Goal: Information Seeking & Learning: Learn about a topic

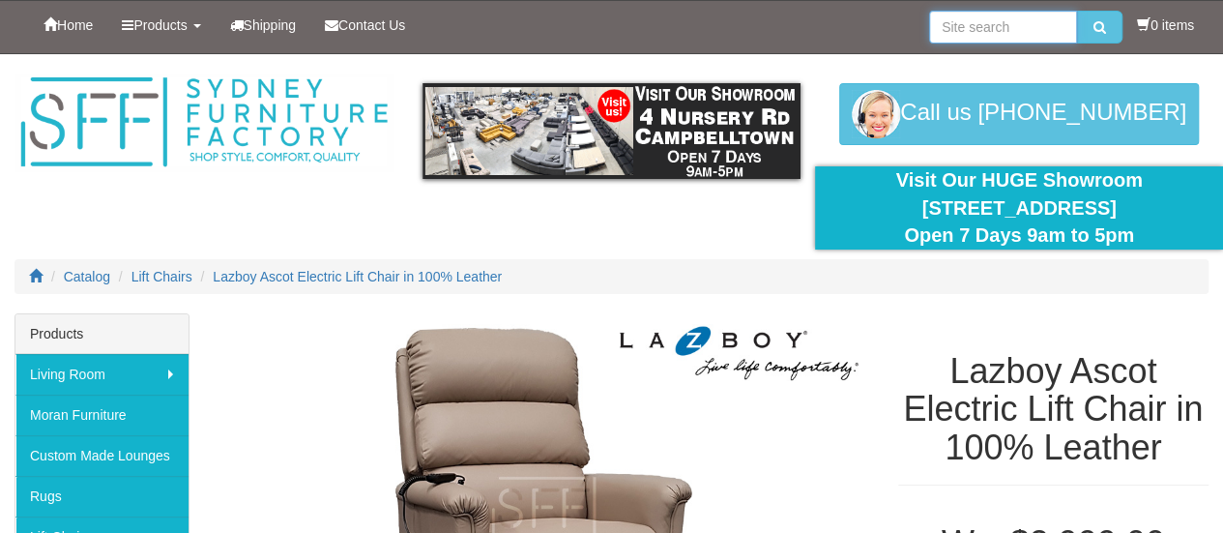
click at [985, 26] on input "search" at bounding box center [1003, 27] width 148 height 33
type input "recliner lazyboy"
click at [1077, 11] on button "submit" at bounding box center [1099, 27] width 45 height 33
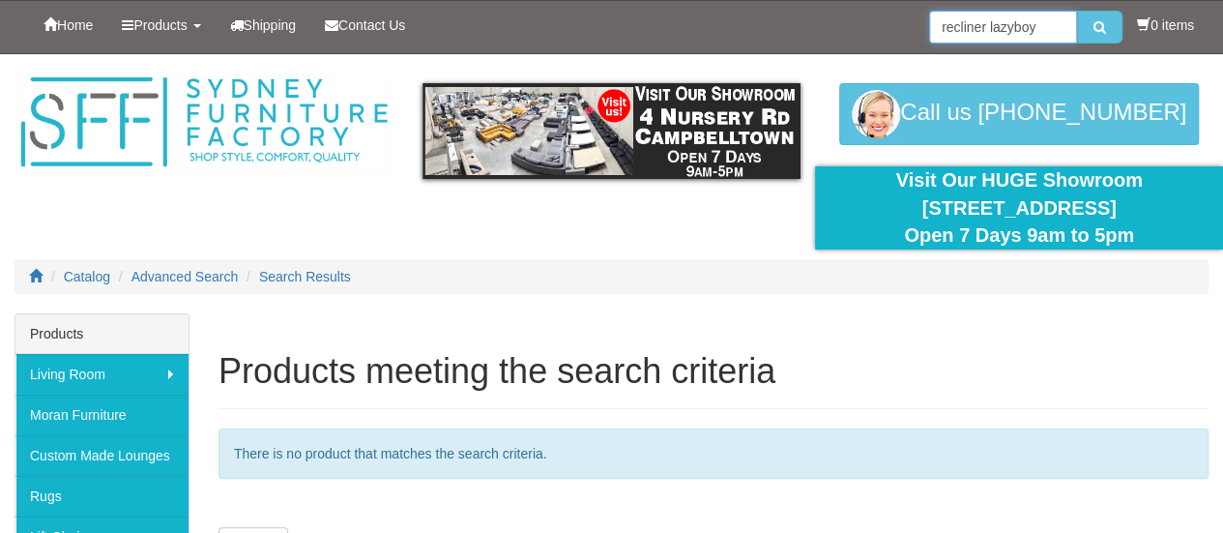
click at [1036, 22] on input "recliner lazyboy" at bounding box center [1003, 27] width 148 height 33
type input "recliner"
click at [1077, 11] on button "submit" at bounding box center [1099, 27] width 45 height 33
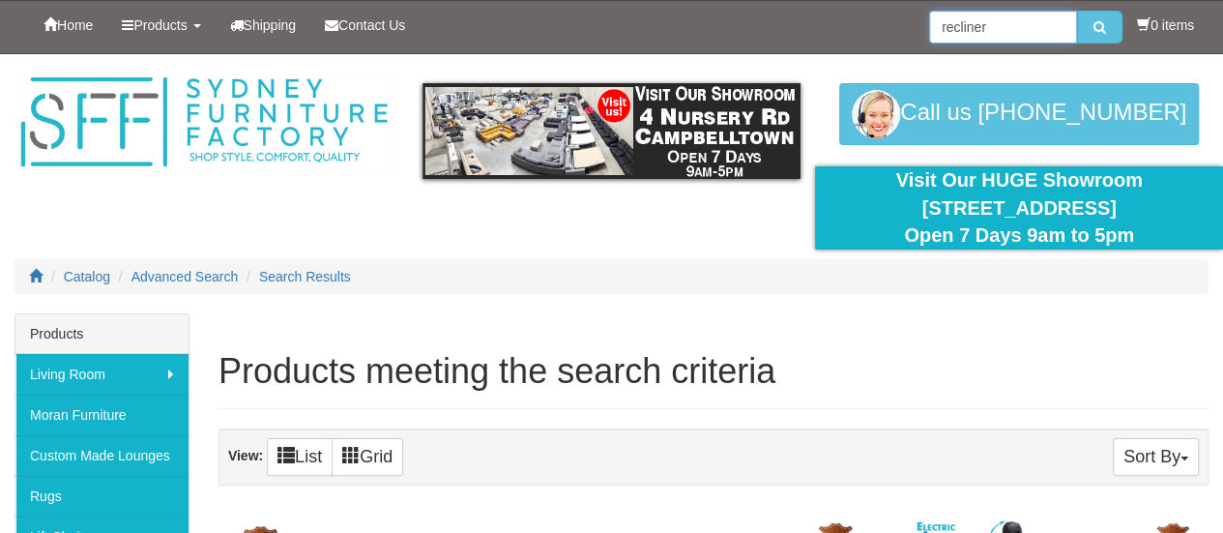
click at [1001, 30] on input "recliner" at bounding box center [1003, 27] width 148 height 33
type input "r"
type input "lazyboy"
click at [1077, 11] on button "submit" at bounding box center [1099, 27] width 45 height 33
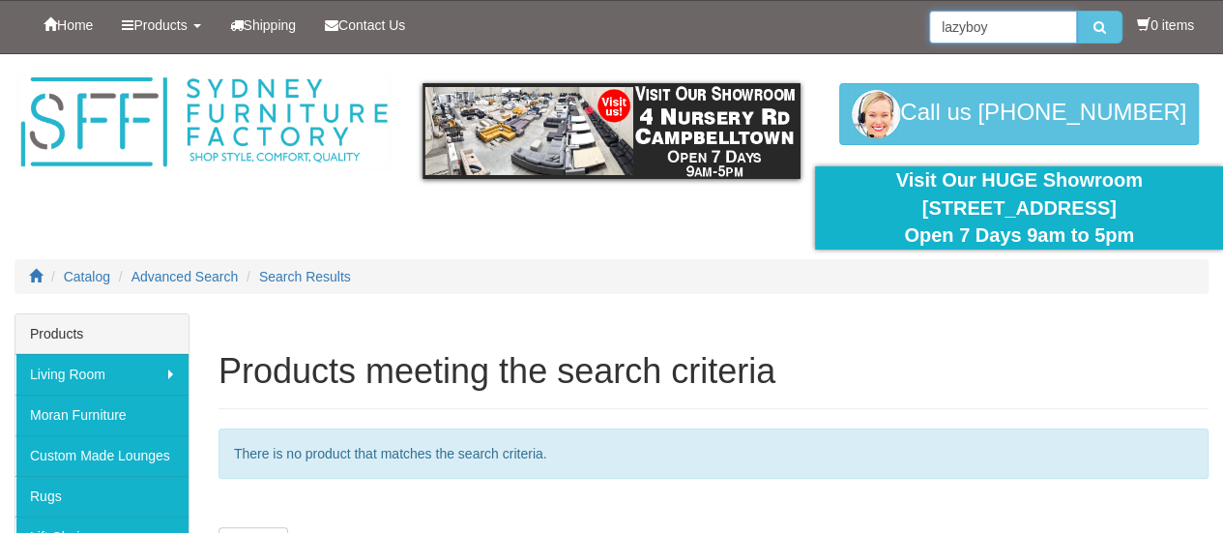
click at [1021, 19] on input "lazyboy" at bounding box center [1003, 27] width 148 height 33
type input "lazy boy"
click at [1077, 11] on button "submit" at bounding box center [1099, 27] width 45 height 33
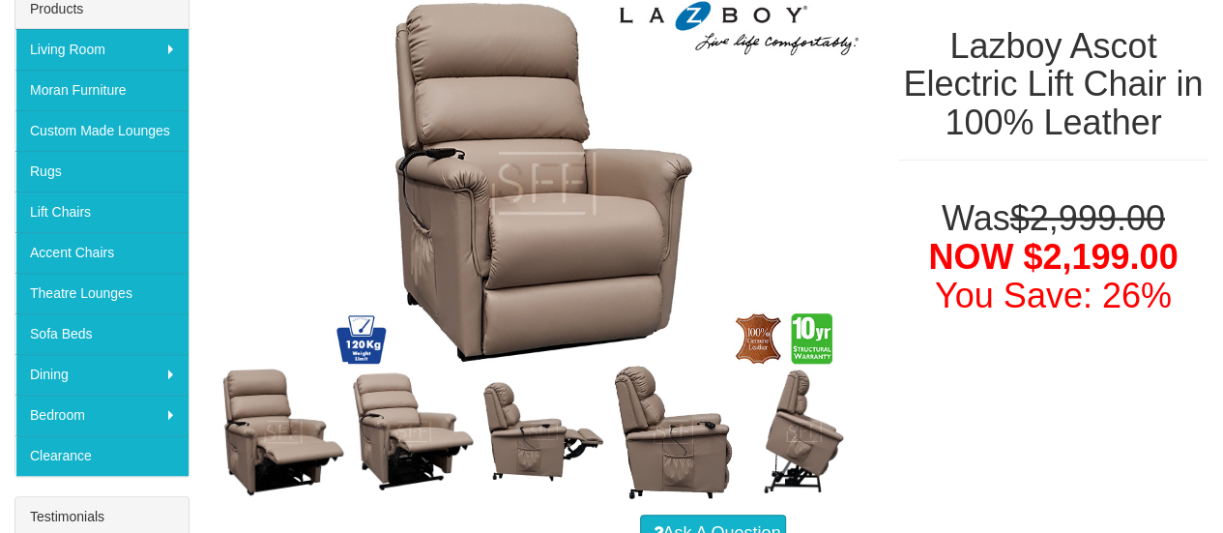
scroll to position [323, 0]
